Goal: Communication & Community: Answer question/provide support

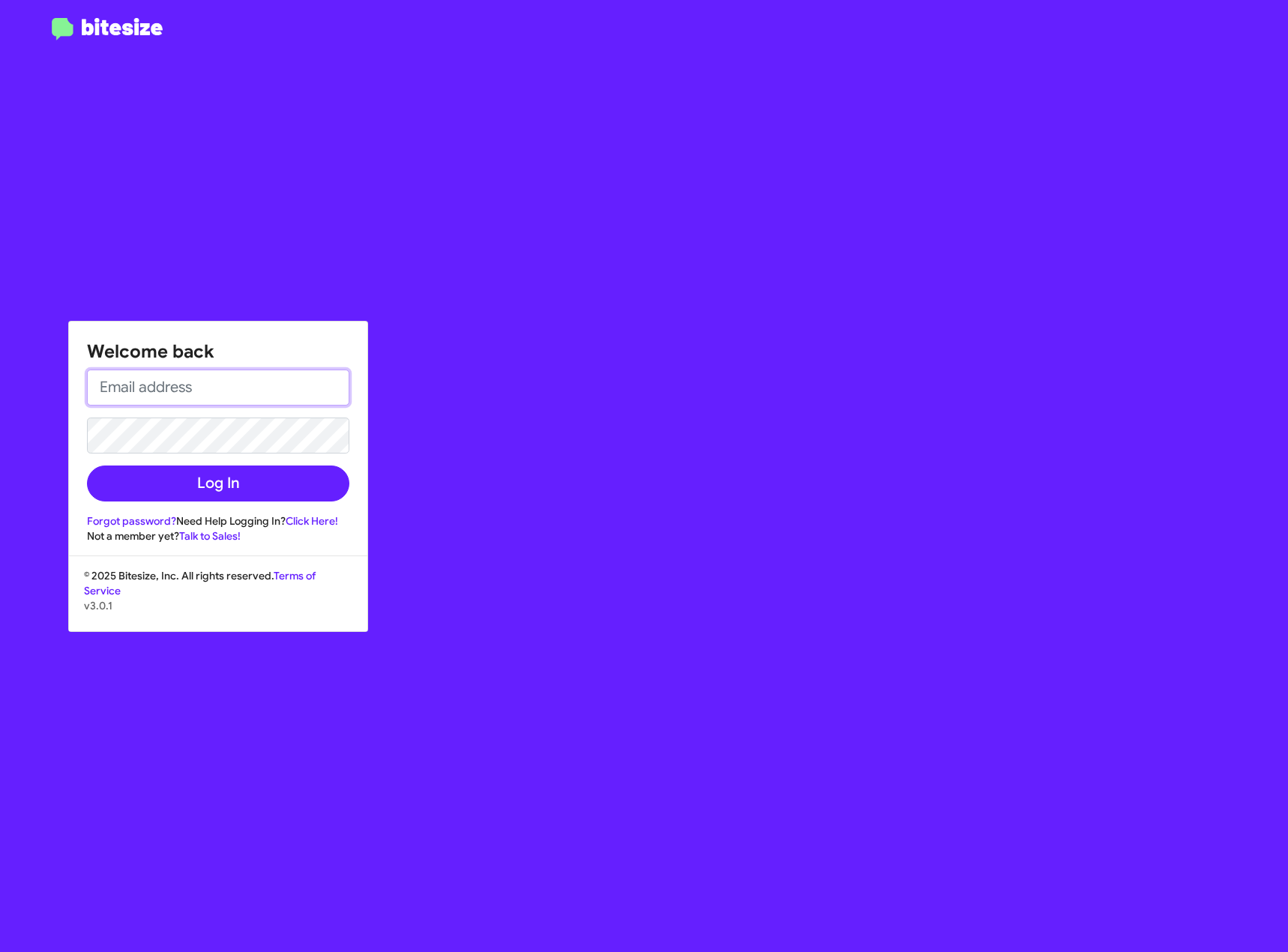
click at [186, 388] on input "email" at bounding box center [218, 387] width 262 height 36
type input "[EMAIL_ADDRESS][DOMAIN_NAME]"
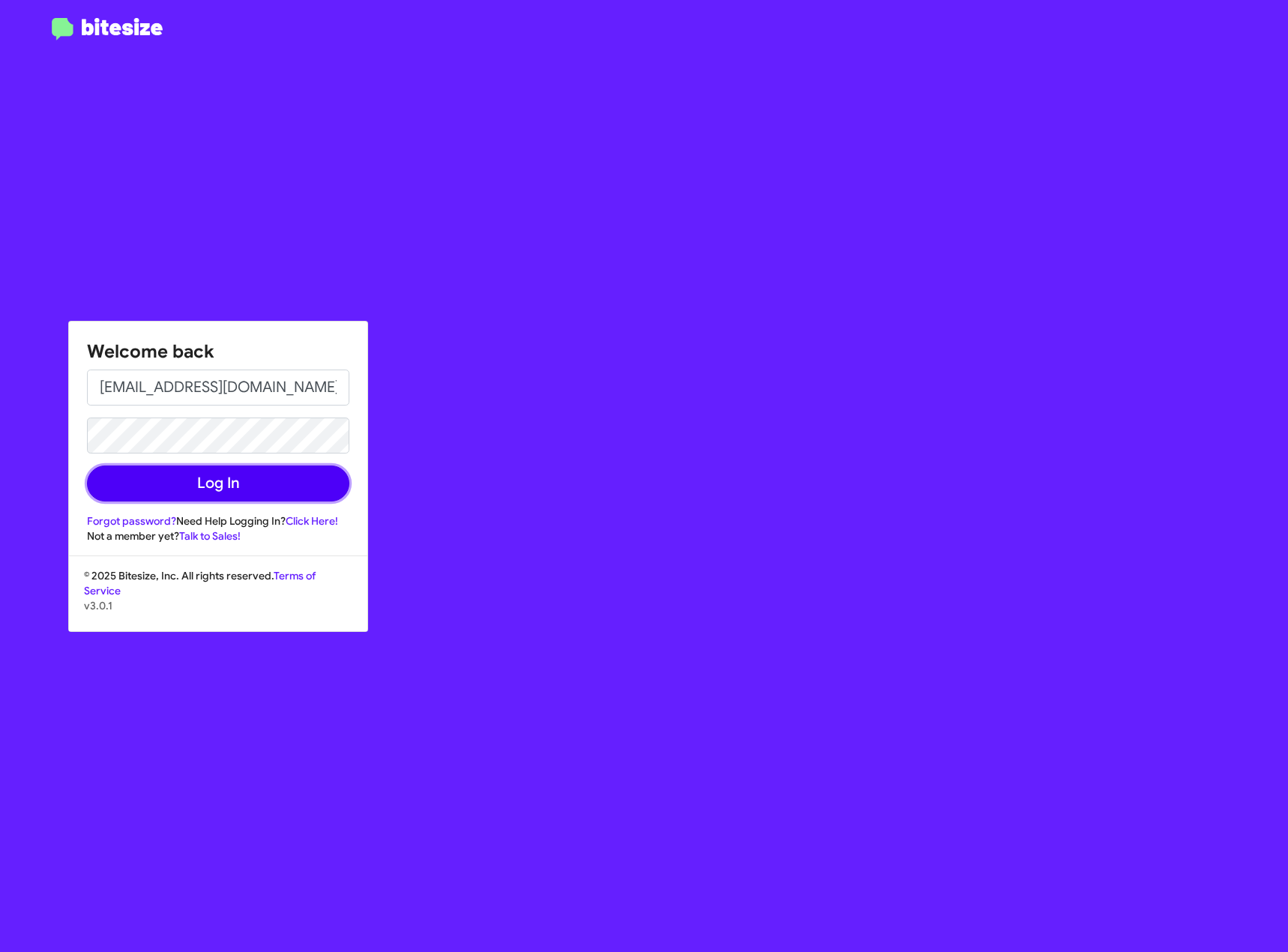
click at [241, 485] on button "Log In" at bounding box center [218, 483] width 262 height 36
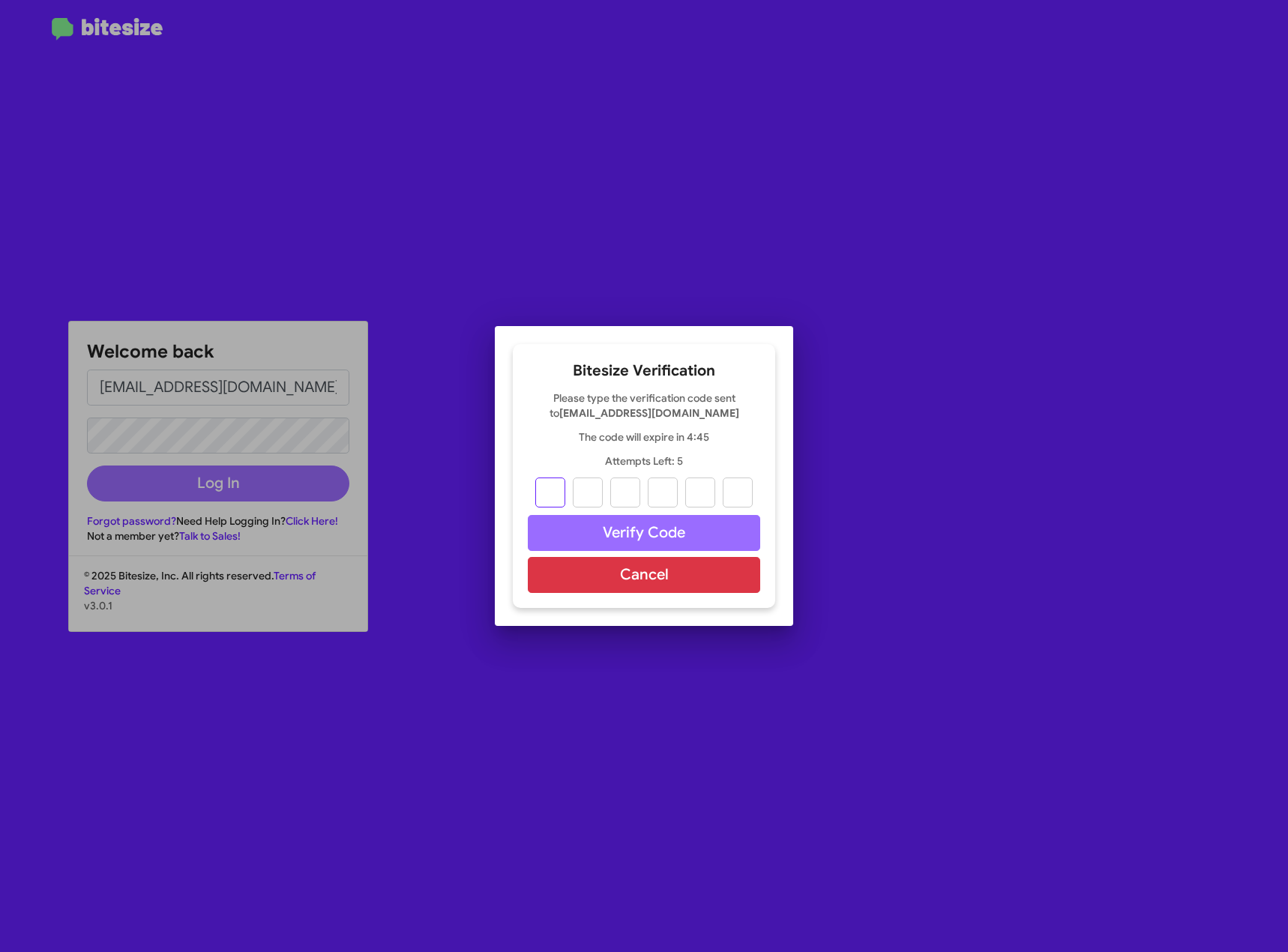
click at [553, 491] on input "text" at bounding box center [550, 492] width 30 height 30
type input "2"
type input "0"
type input "1"
type input "7"
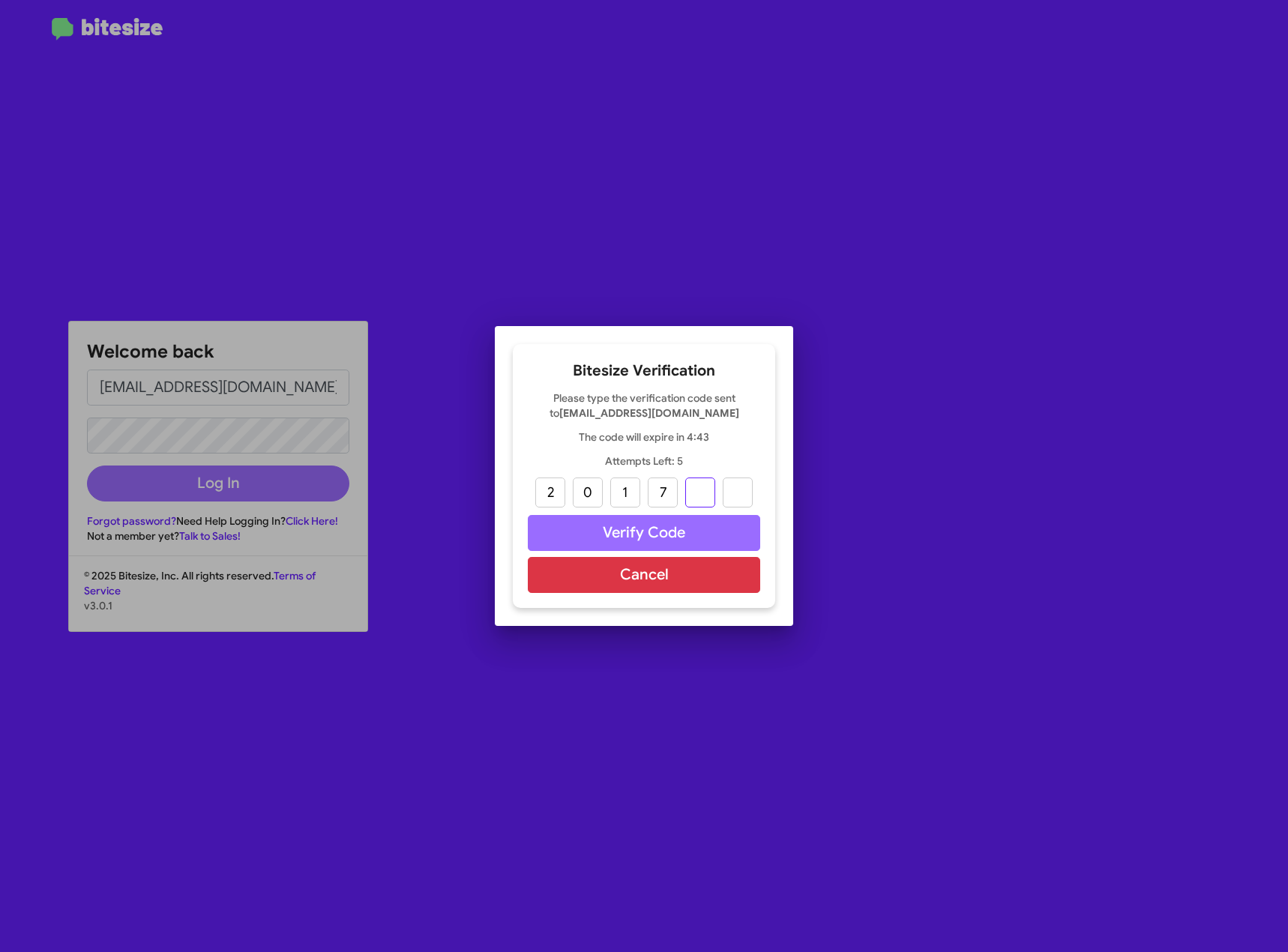
type input "0"
click at [666, 530] on button "Verify Code" at bounding box center [644, 533] width 232 height 36
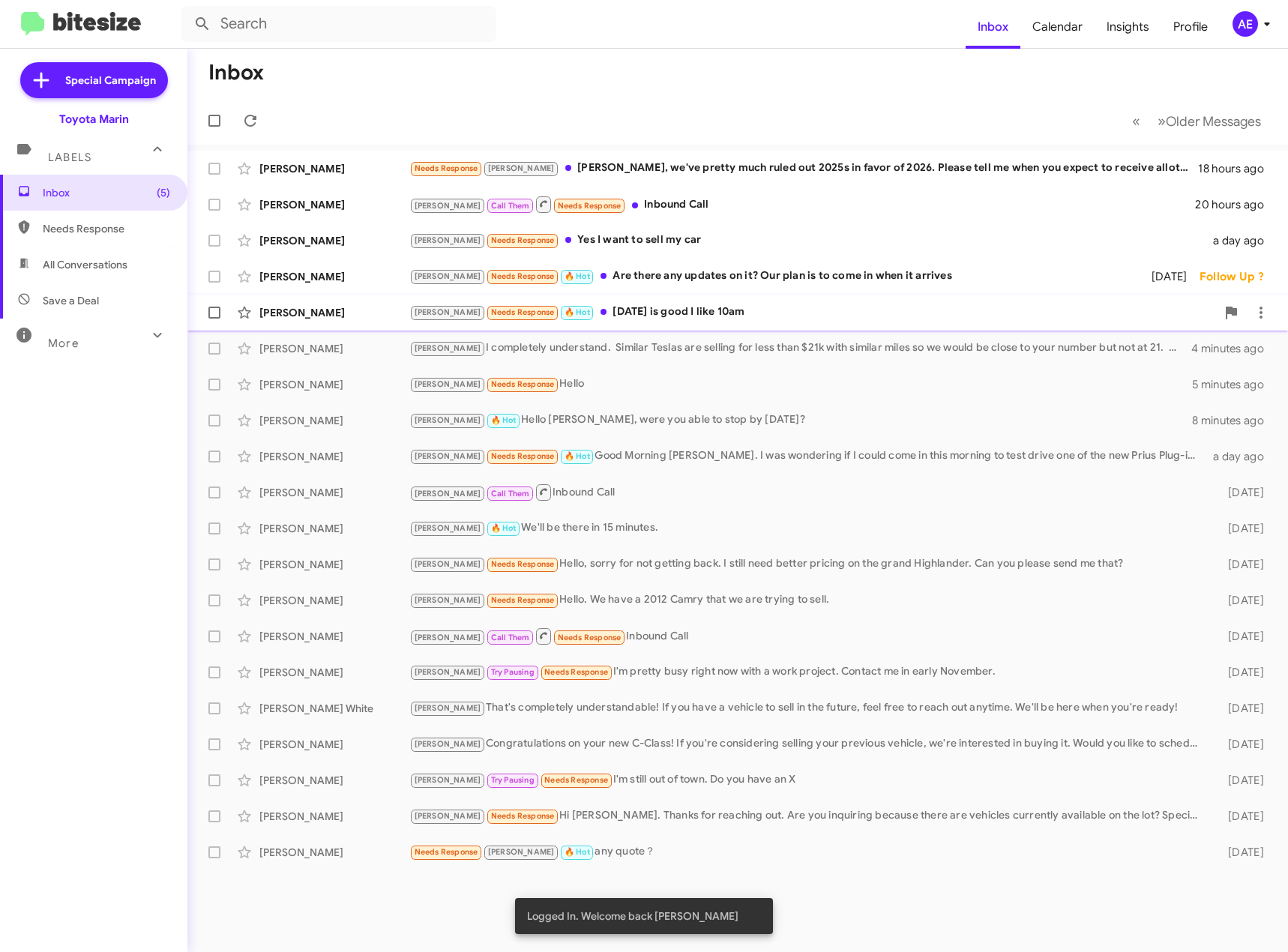
click at [710, 310] on div "[PERSON_NAME] Needs Response 🔥 Hot [DATE] is good I like 10am" at bounding box center [812, 312] width 807 height 17
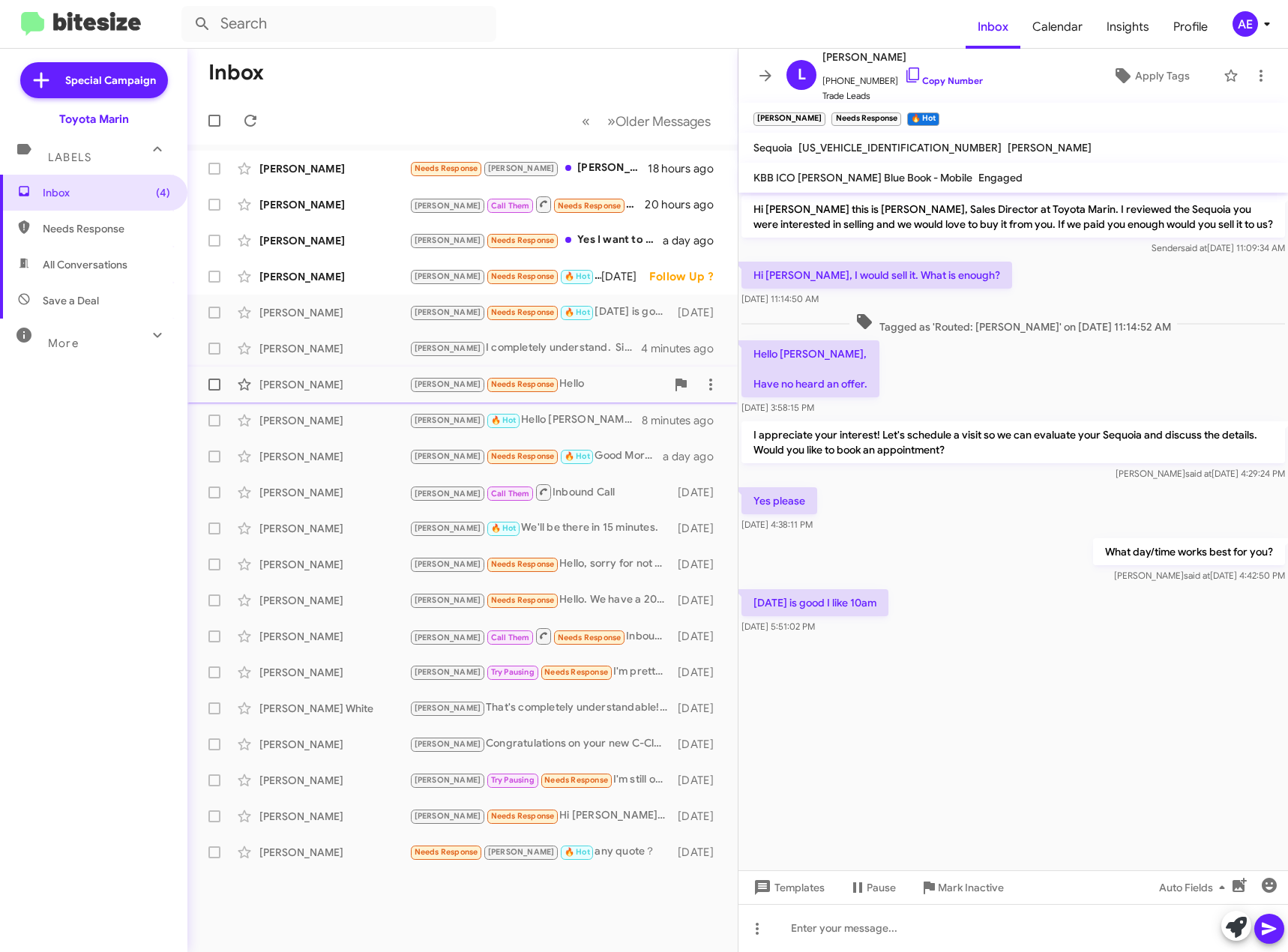
click at [571, 379] on div "[PERSON_NAME] Needs Response Hello" at bounding box center [537, 384] width 256 height 17
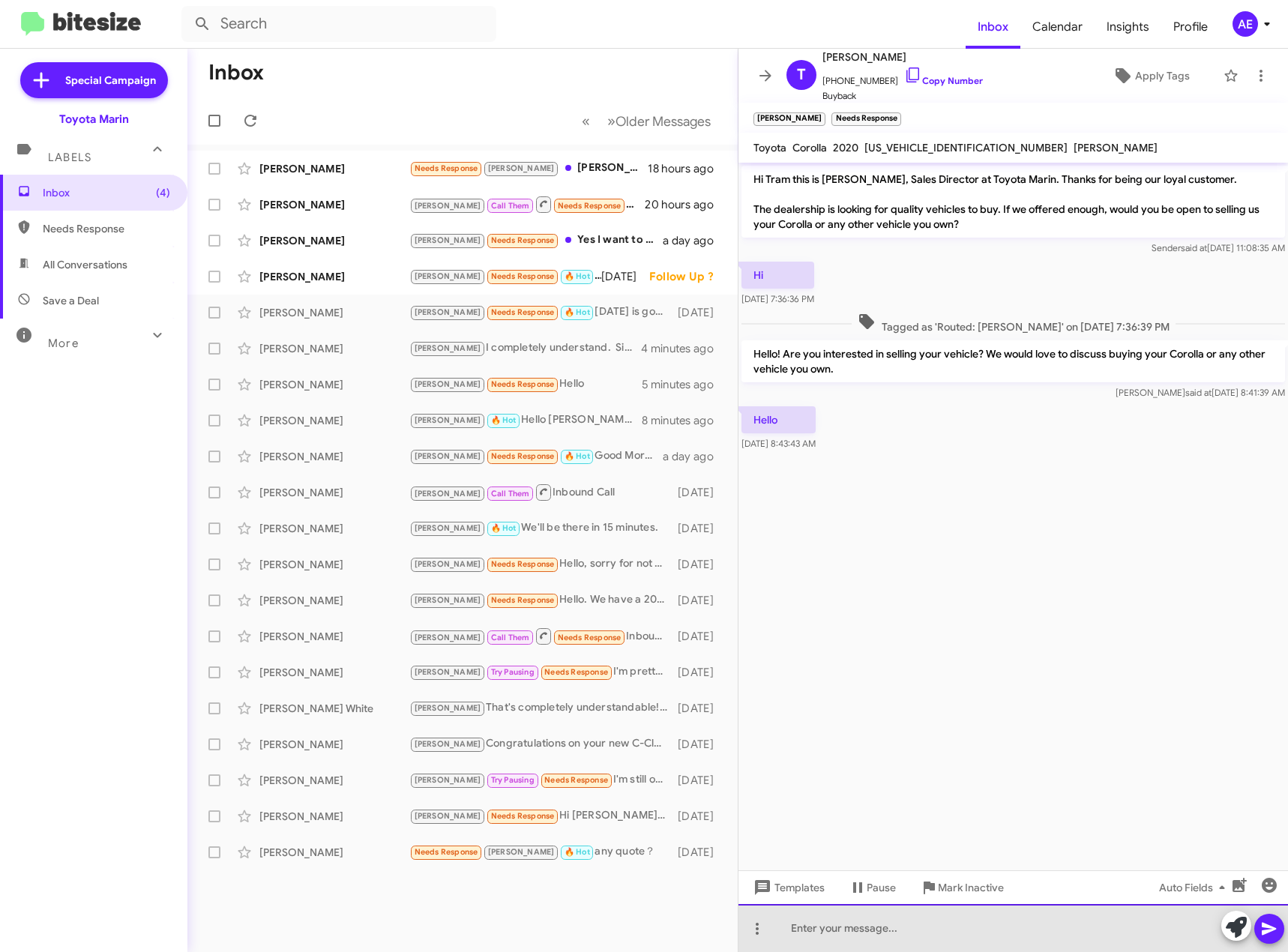
click at [888, 930] on div at bounding box center [1013, 928] width 549 height 48
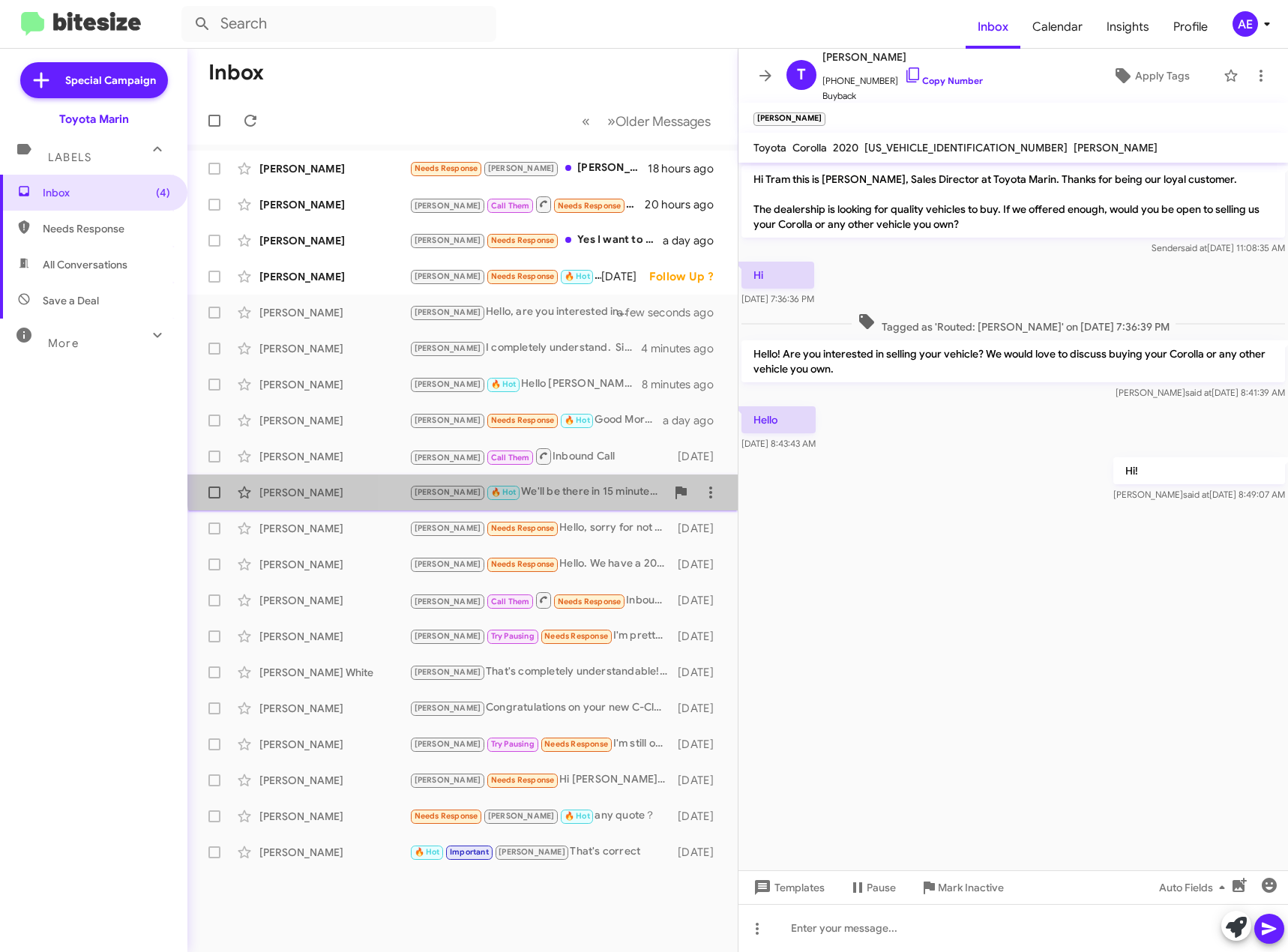
click at [586, 482] on div "[PERSON_NAME] [PERSON_NAME] 🔥 Hot We'll be there in 15 minutes. [DATE]" at bounding box center [462, 492] width 526 height 30
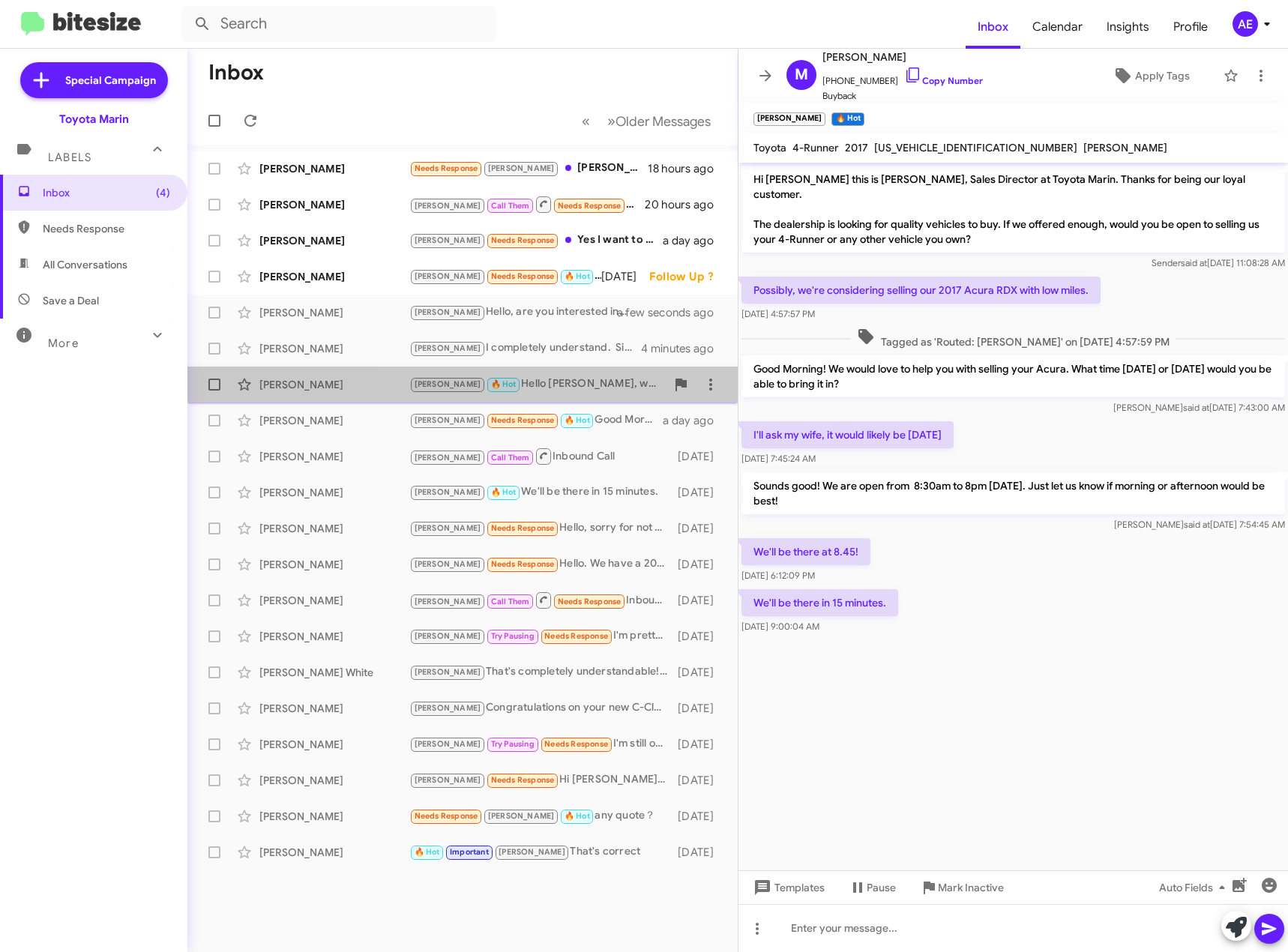
click at [568, 398] on div "[PERSON_NAME] [PERSON_NAME] 🔥 Hot Hello [PERSON_NAME], were you able to stop by…" at bounding box center [462, 384] width 526 height 30
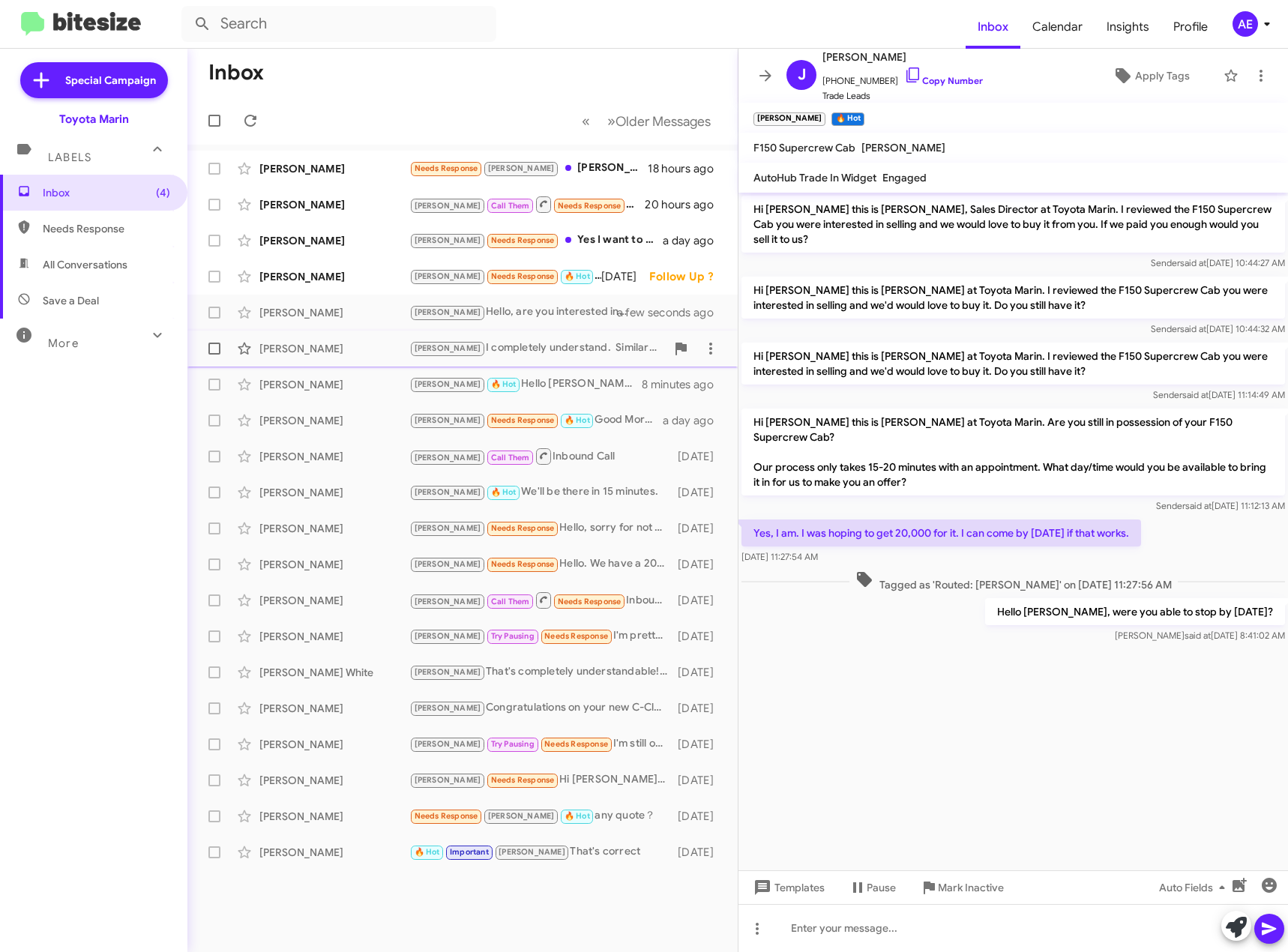
click at [561, 339] on div "[PERSON_NAME] completely understand. Similar Teslas are selling for less than $…" at bounding box center [537, 348] width 256 height 17
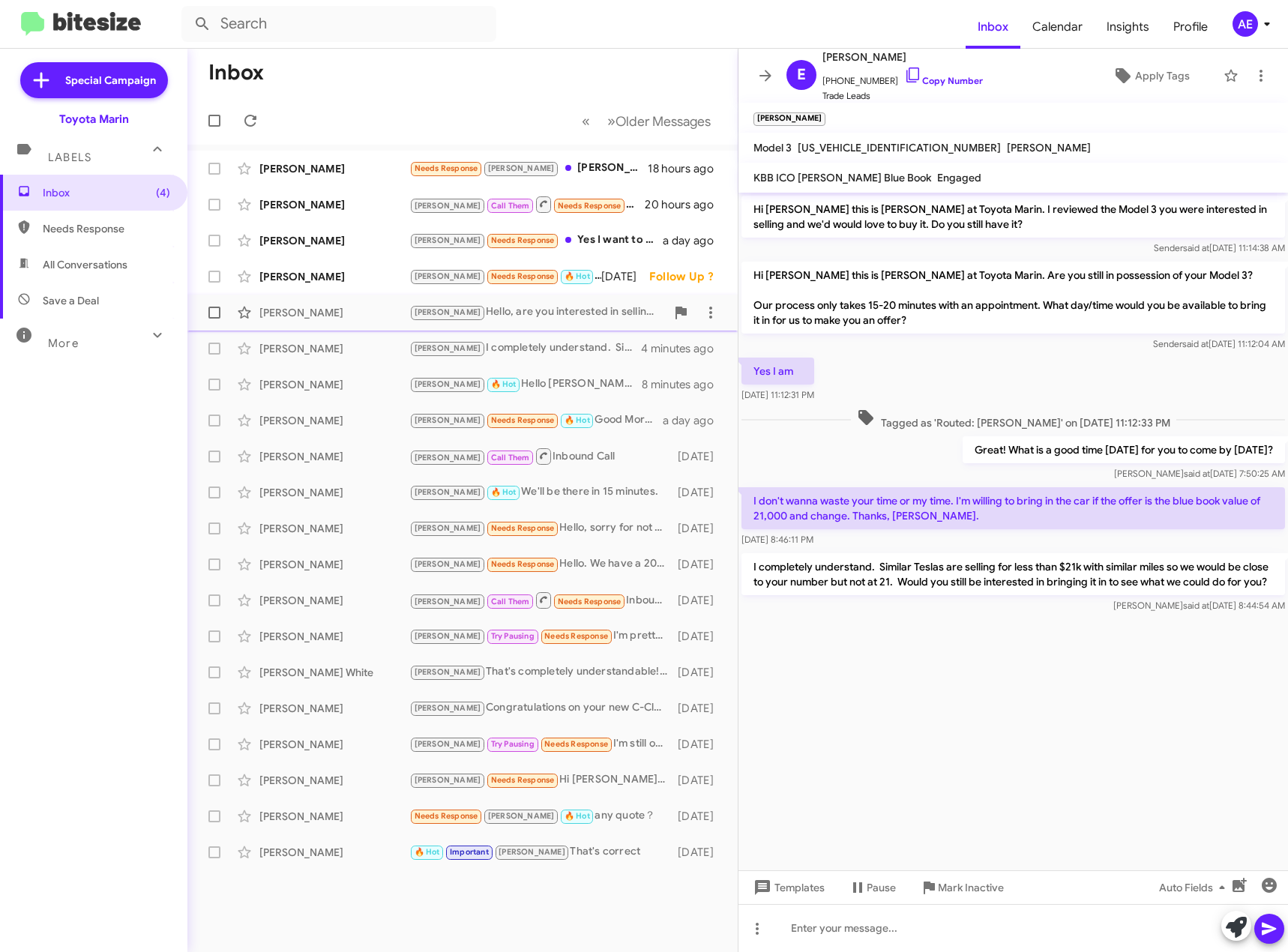
click at [568, 306] on div "[PERSON_NAME] Hello, are you interested in selling your Corolla?" at bounding box center [537, 312] width 256 height 17
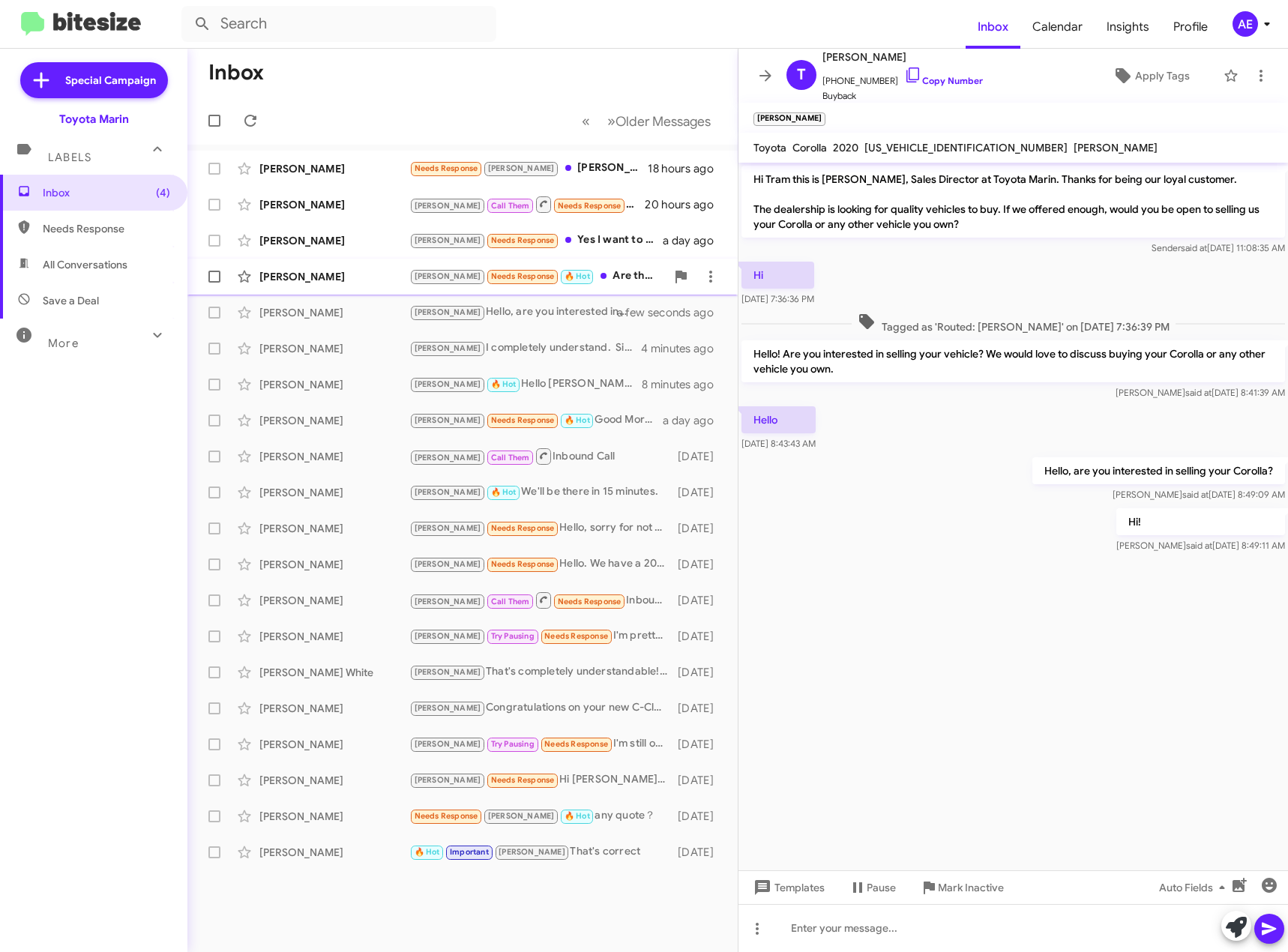
click at [596, 274] on div "[PERSON_NAME] Needs Response 🔥 Hot Are there any updates on it? Our plan is to …" at bounding box center [537, 276] width 256 height 17
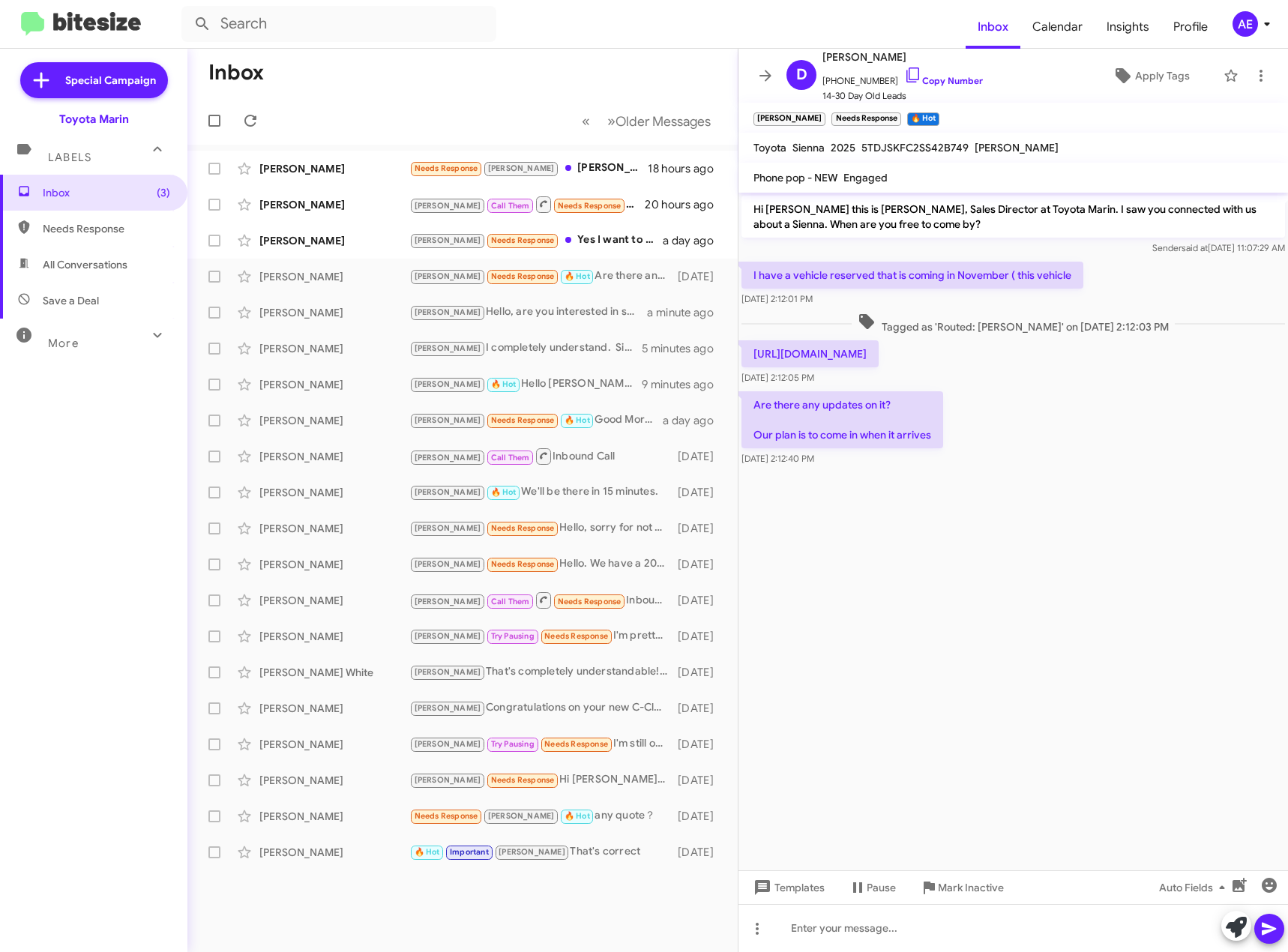
drag, startPoint x: 887, startPoint y: 372, endPoint x: 749, endPoint y: 349, distance: 139.9
click at [749, 349] on p "[URL][DOMAIN_NAME]" at bounding box center [809, 354] width 137 height 27
click at [904, 69] on icon at bounding box center [913, 75] width 18 height 18
copy p "[URL][DOMAIN_NAME]"
click at [842, 925] on div at bounding box center [1013, 928] width 549 height 48
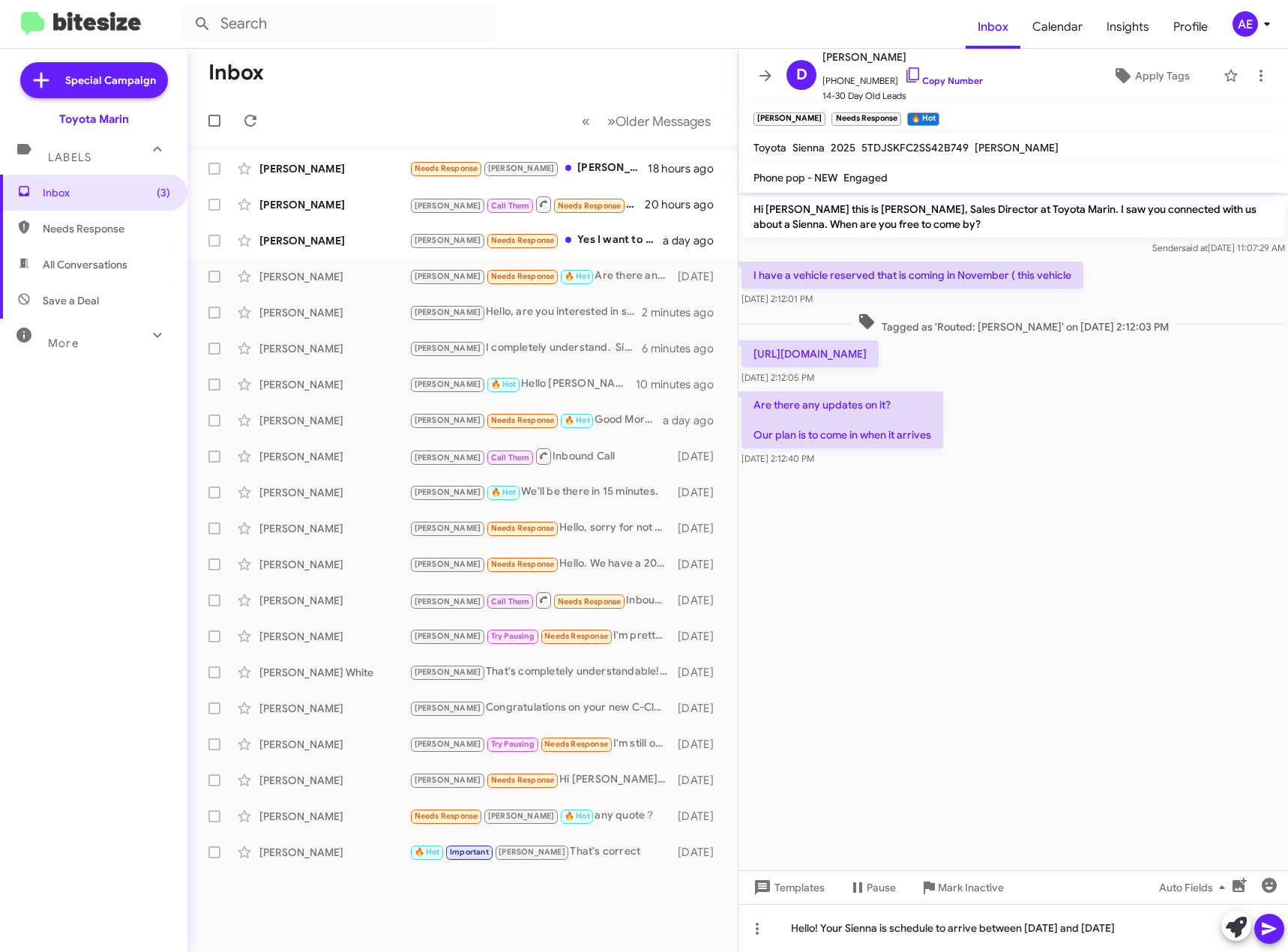
click at [1278, 940] on button at bounding box center [1269, 929] width 30 height 30
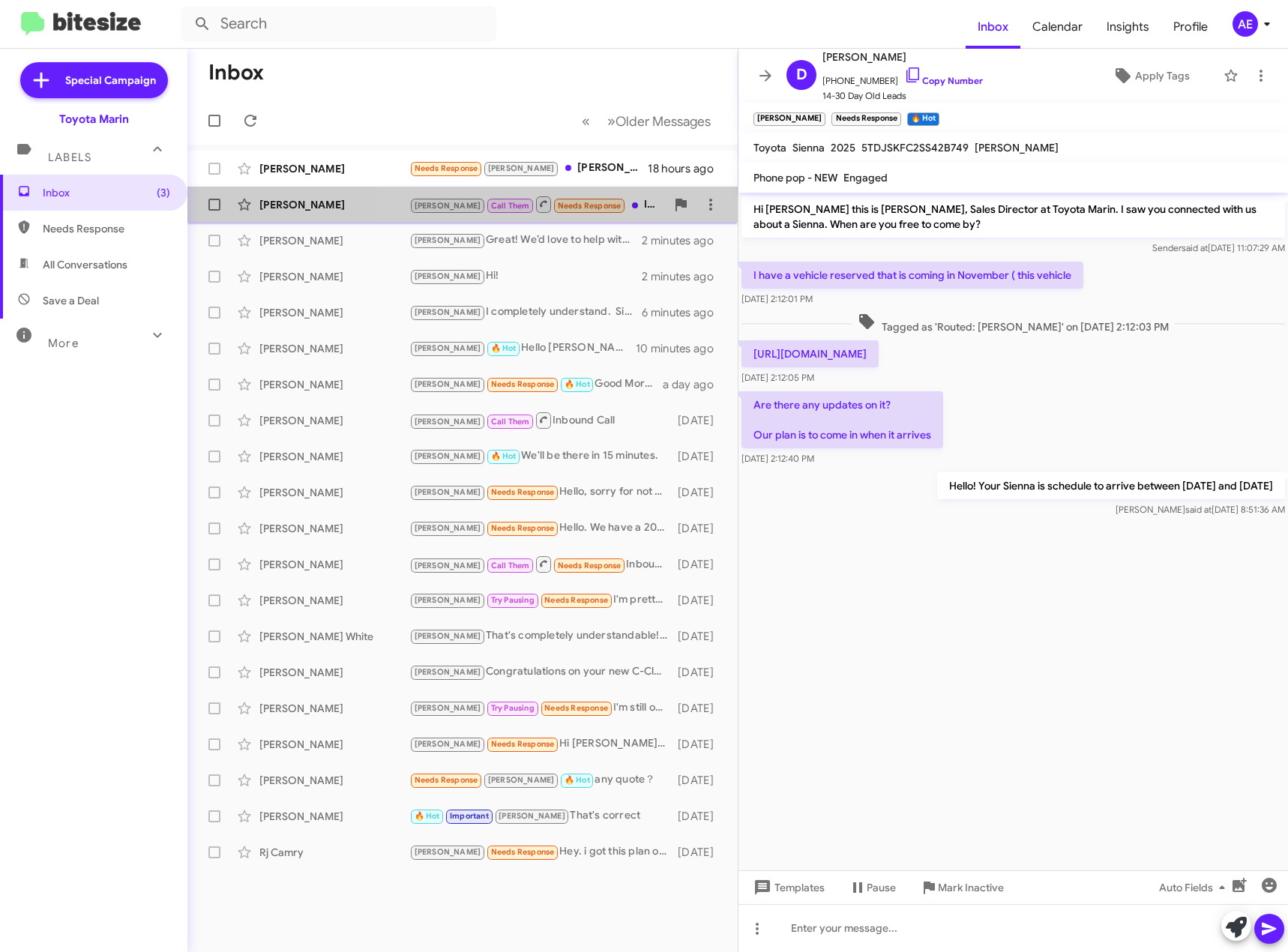
click at [613, 206] on div "[PERSON_NAME] Them Needs Response Inbound Call" at bounding box center [537, 204] width 256 height 19
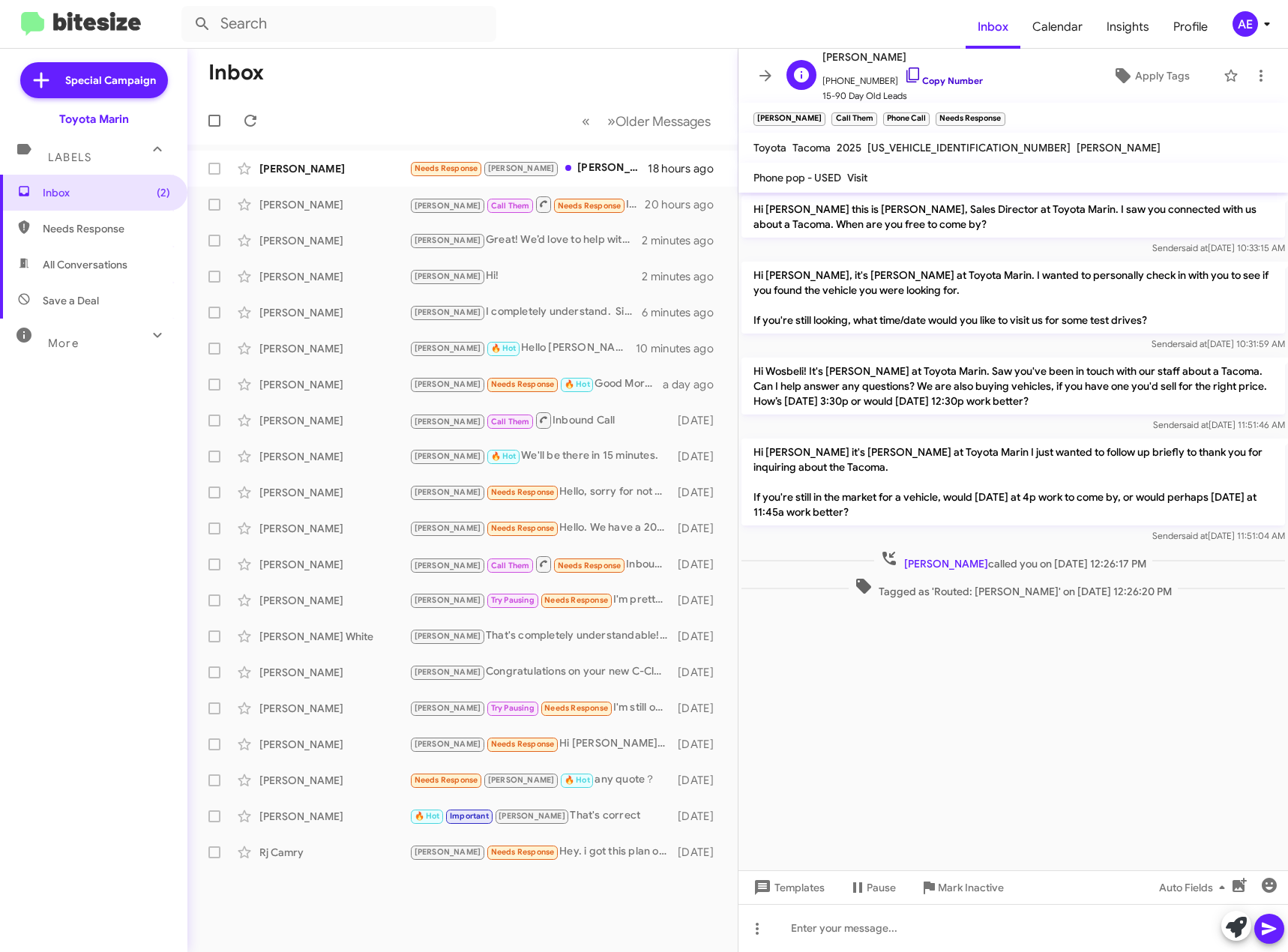
click at [904, 80] on icon at bounding box center [913, 75] width 18 height 18
click at [904, 71] on icon at bounding box center [913, 75] width 18 height 18
